Goal: Complete application form

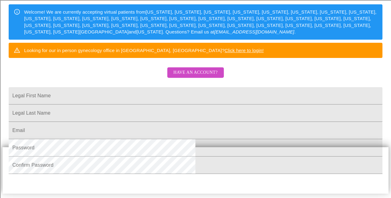
click at [209, 76] on span "Have an account?" at bounding box center [196, 73] width 44 height 8
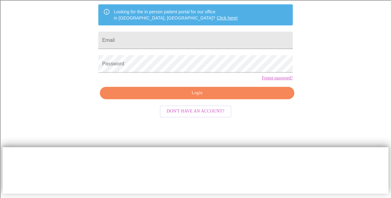
scroll to position [25, 0]
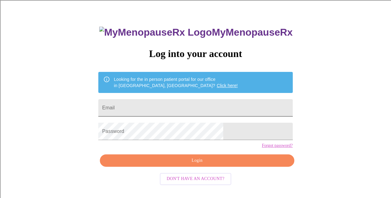
click at [184, 101] on input "Email" at bounding box center [195, 107] width 194 height 17
type input "[EMAIL_ADDRESS][DOMAIN_NAME]"
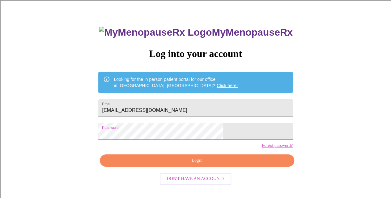
click at [262, 148] on link "Forgot password?" at bounding box center [277, 145] width 31 height 5
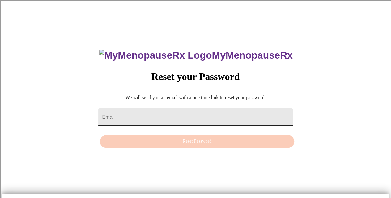
click at [162, 109] on input "Email" at bounding box center [195, 116] width 194 height 17
type input "[EMAIL_ADDRESS][DOMAIN_NAME]"
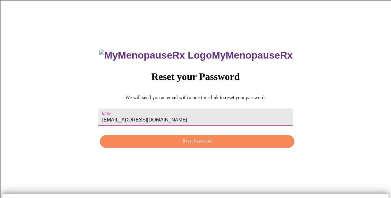
click at [186, 145] on span "Reset Password" at bounding box center [197, 141] width 180 height 8
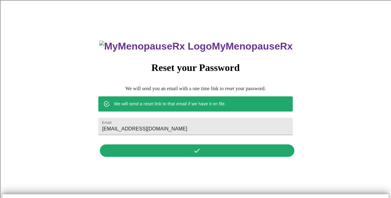
scroll to position [0, 0]
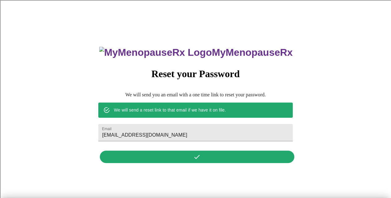
click at [195, 159] on div "MyMenopauseRx Reset your Password We will send you an email with a one time lin…" at bounding box center [195, 101] width 207 height 129
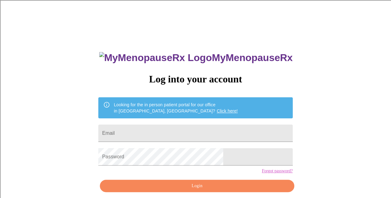
scroll to position [25, 0]
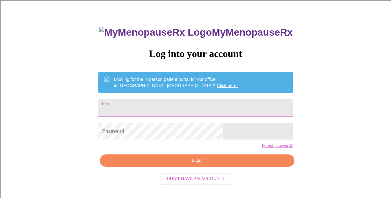
click at [152, 105] on input "Email" at bounding box center [195, 107] width 194 height 17
type input "[EMAIL_ADDRESS][DOMAIN_NAME]"
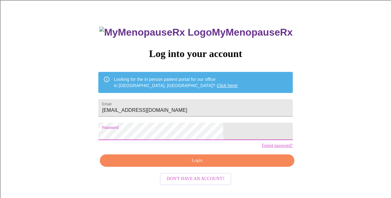
click at [186, 166] on button "Login" at bounding box center [197, 160] width 194 height 13
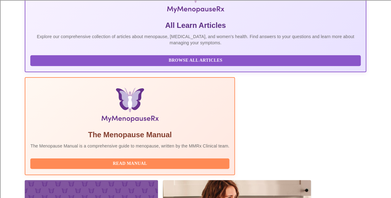
scroll to position [172, 0]
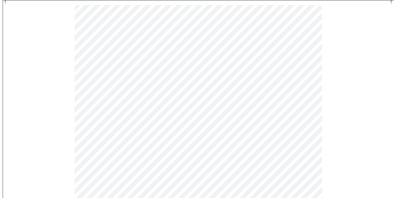
scroll to position [62, 0]
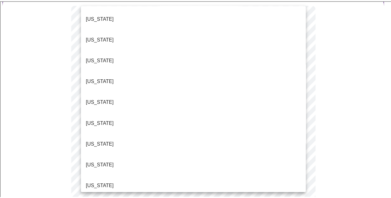
scroll to position [31, 0]
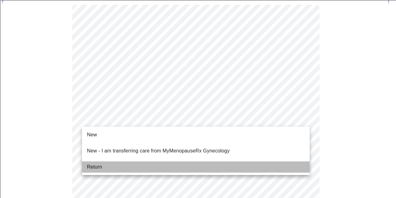
click at [114, 165] on li "Return" at bounding box center [196, 166] width 228 height 11
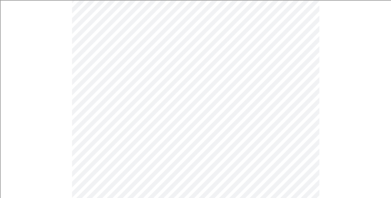
scroll to position [340, 0]
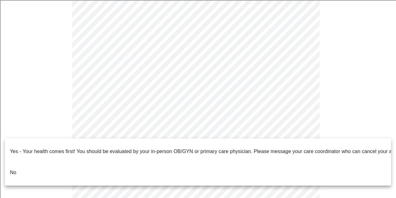
click at [90, 162] on li "No" at bounding box center [198, 172] width 386 height 21
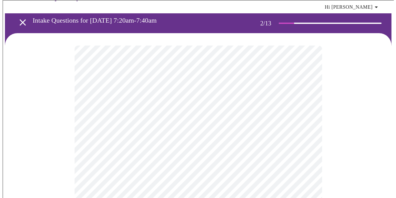
scroll to position [31, 0]
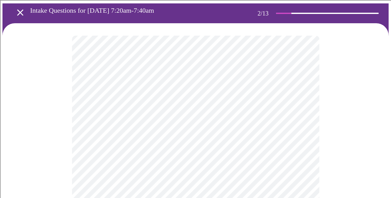
click at [304, 95] on body "MyMenopauseRx Appointments Messaging Labs Uploads Medications Community Refer a…" at bounding box center [195, 186] width 386 height 428
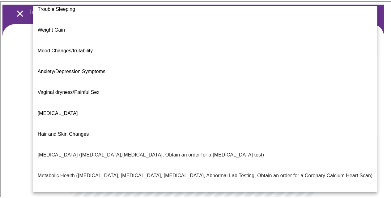
scroll to position [0, 0]
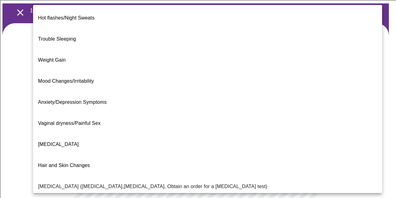
click at [60, 15] on span "Hot flashes/Night Sweats" at bounding box center [66, 17] width 56 height 5
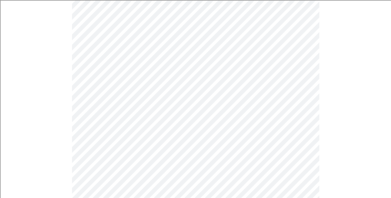
scroll to position [124, 0]
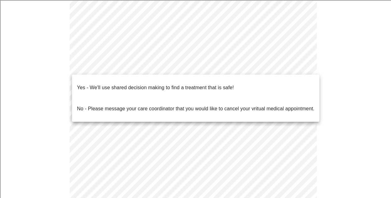
click at [142, 66] on body "MyMenopauseRx Appointments Messaging Labs Uploads Medications Community Refer a…" at bounding box center [195, 91] width 386 height 424
click at [35, 35] on div at bounding box center [198, 99] width 396 height 198
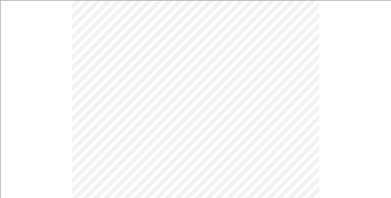
click at [133, 64] on body "MyMenopauseRx Appointments Messaging Labs Uploads Medications Community Refer a…" at bounding box center [195, 91] width 386 height 424
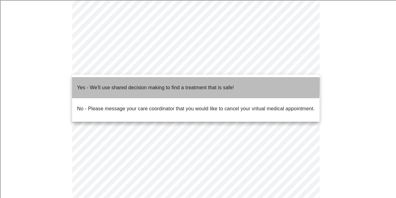
click at [129, 84] on p "Yes - We'll use shared decision making to find a treatment that is safe!" at bounding box center [155, 87] width 157 height 7
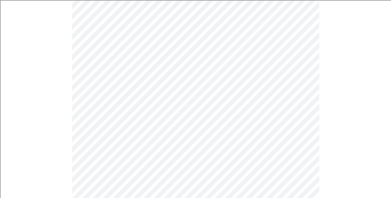
scroll to position [166, 0]
click at [51, 68] on div at bounding box center [195, 48] width 386 height 321
